Goal: Task Accomplishment & Management: Manage account settings

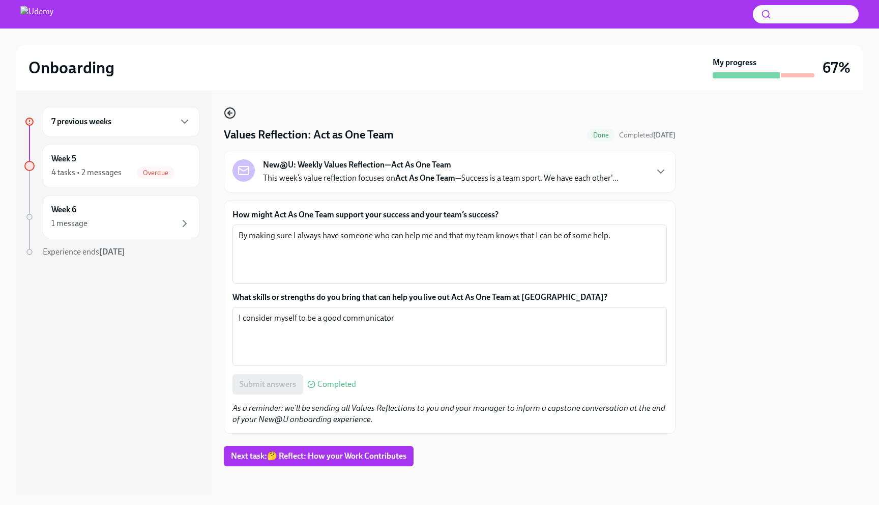
click at [230, 113] on icon "button" at bounding box center [230, 113] width 4 height 0
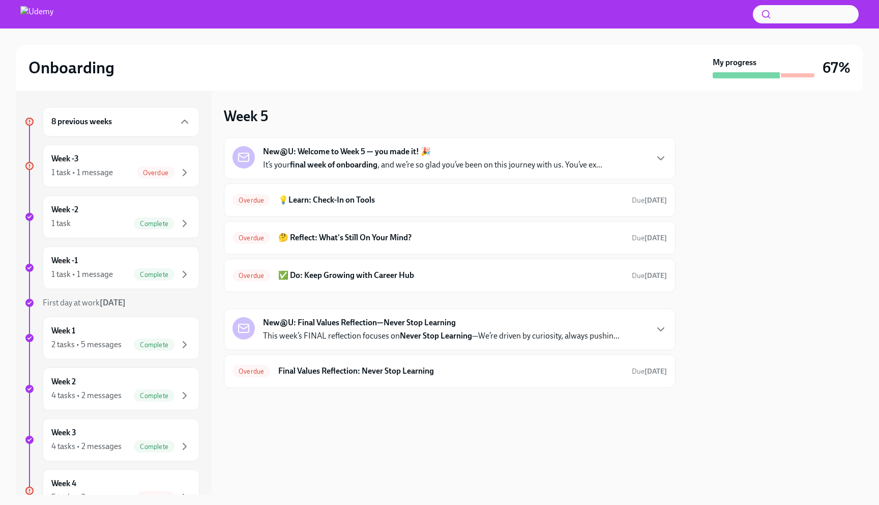
click at [152, 114] on div "8 previous weeks" at bounding box center [121, 122] width 157 height 30
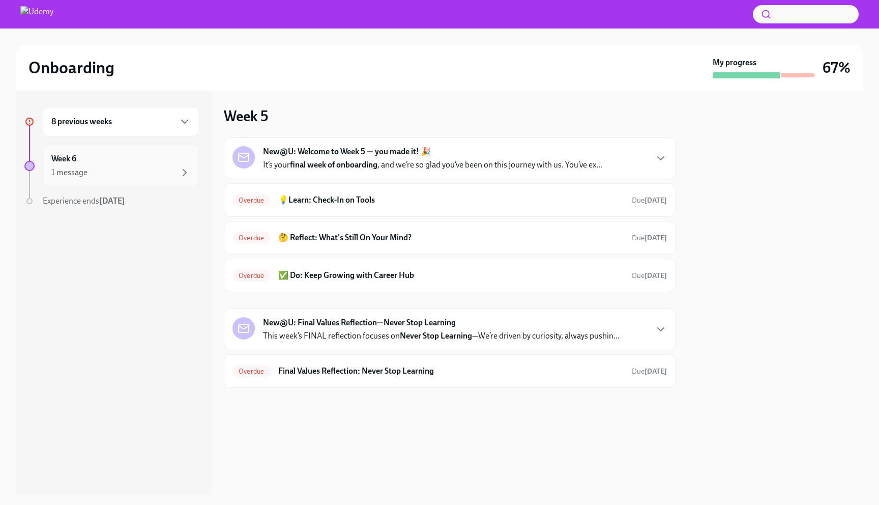
click at [139, 170] on div "1 message" at bounding box center [120, 172] width 139 height 12
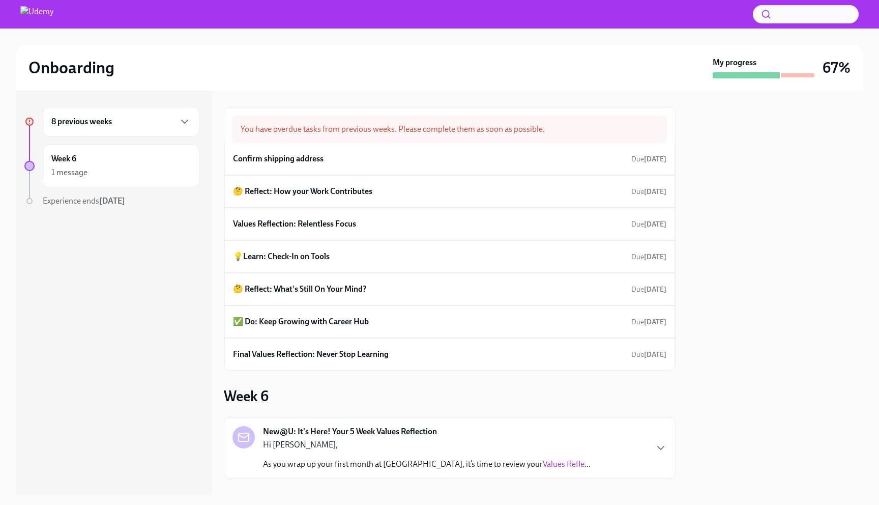
click at [130, 123] on div "8 previous weeks" at bounding box center [120, 121] width 139 height 12
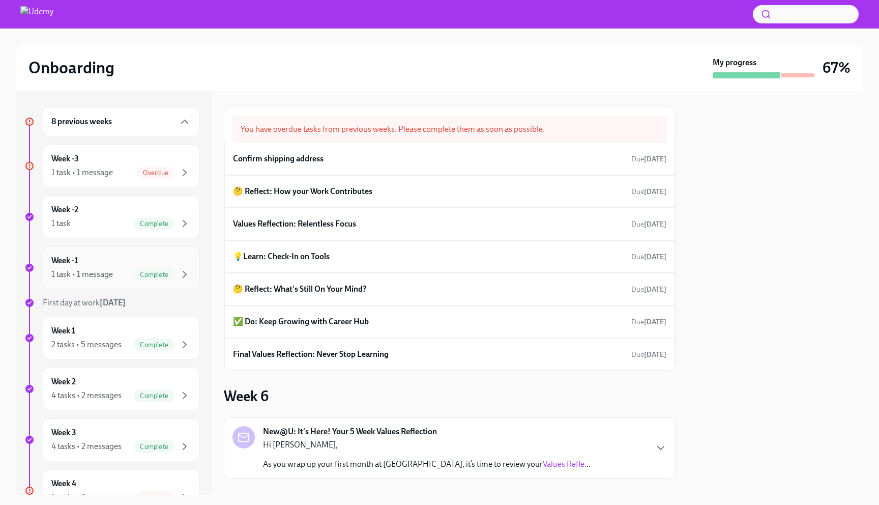
scroll to position [179, 0]
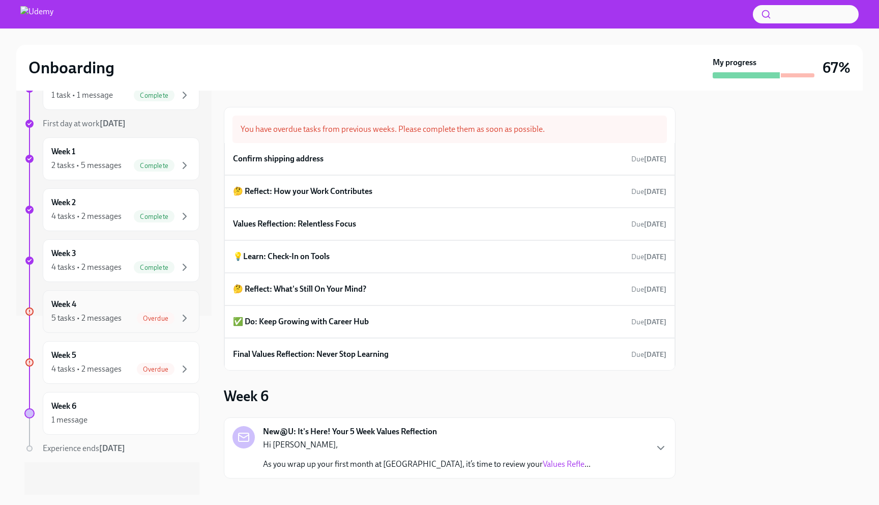
click at [104, 311] on div "Week 4 5 tasks • 2 messages Overdue" at bounding box center [120, 311] width 139 height 25
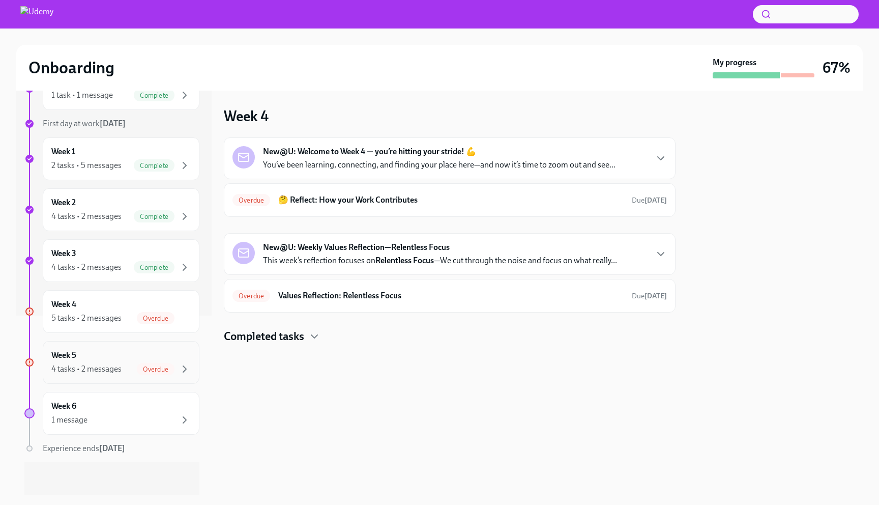
click at [112, 356] on div "Week 5 4 tasks • 2 messages Overdue" at bounding box center [120, 361] width 139 height 25
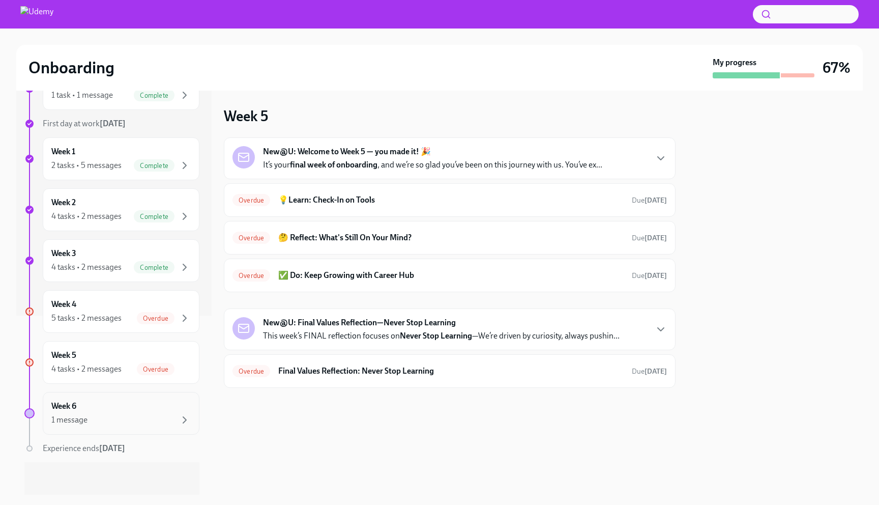
click at [114, 417] on div "1 message" at bounding box center [120, 420] width 139 height 12
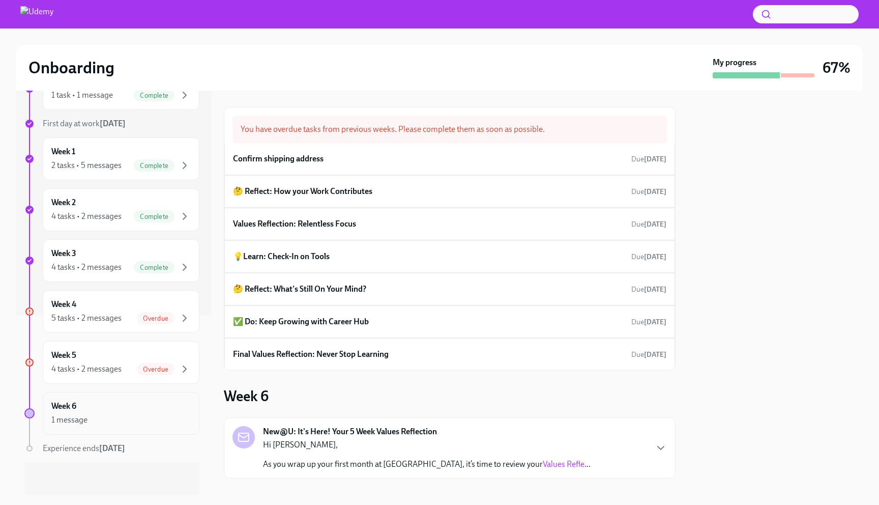
click at [122, 408] on div "Week 6 1 message" at bounding box center [120, 412] width 139 height 25
